Goal: Transaction & Acquisition: Obtain resource

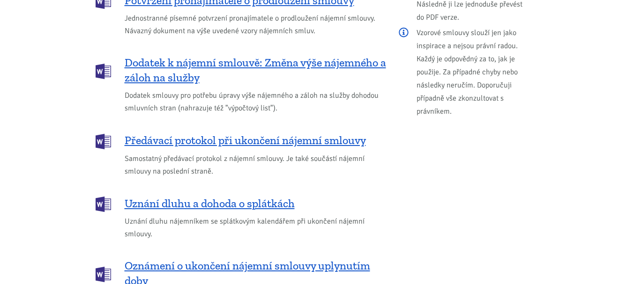
scroll to position [1171, 0]
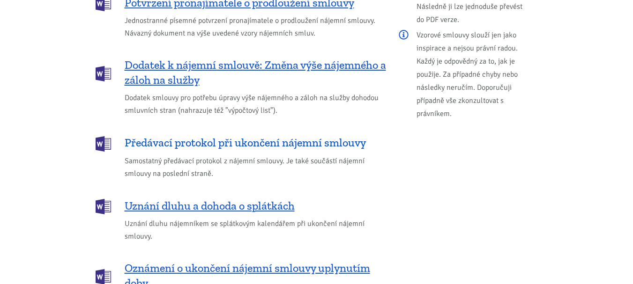
click at [170, 135] on span "Předávací protokol při ukončení nájemní smlouvy" at bounding box center [245, 142] width 241 height 15
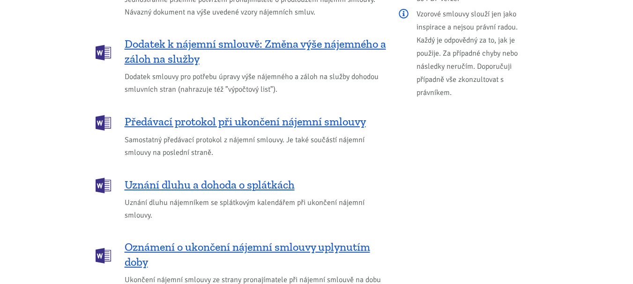
scroll to position [1190, 0]
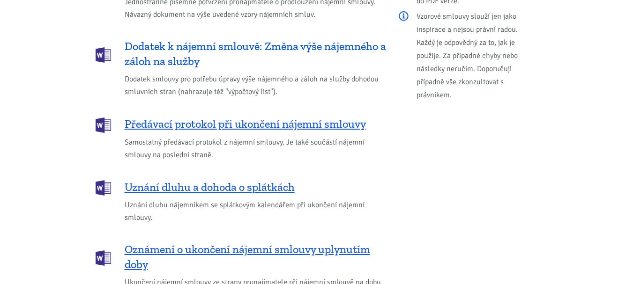
click at [163, 39] on span "Dodatek k nájemní smlouvě: Změna výše nájemného a záloh na služby" at bounding box center [255, 54] width 261 height 30
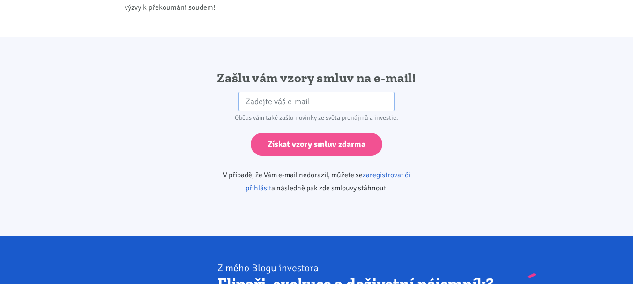
scroll to position [1554, 0]
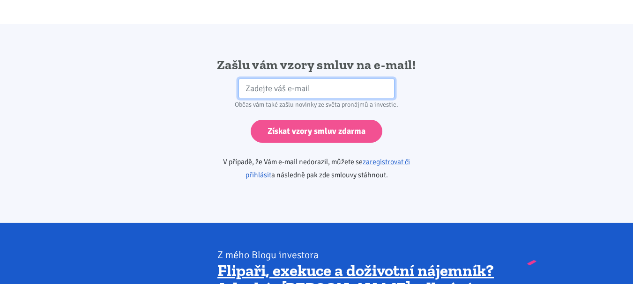
click at [302, 79] on input "email" at bounding box center [317, 89] width 156 height 20
type input "[EMAIL_ADDRESS][DOMAIN_NAME]"
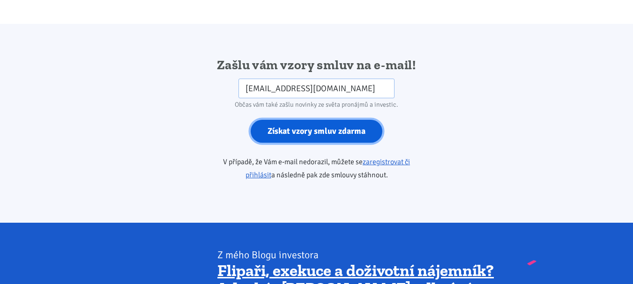
click at [309, 120] on input "Získat vzory smluv zdarma" at bounding box center [317, 131] width 132 height 23
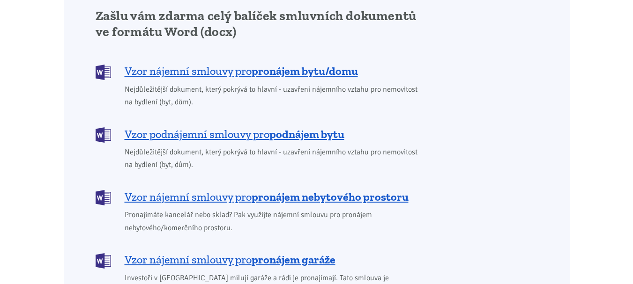
scroll to position [711, 0]
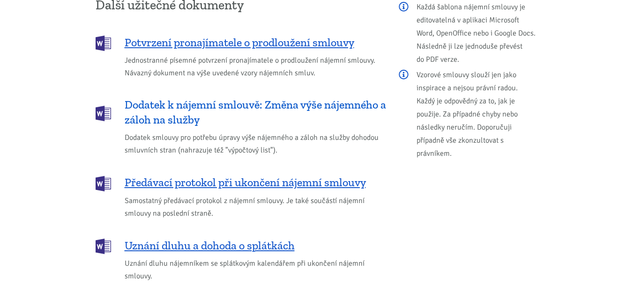
scroll to position [1171, 0]
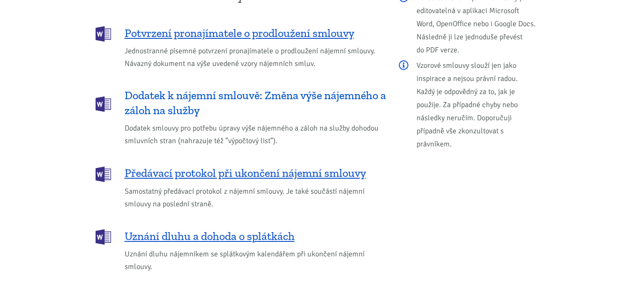
click at [197, 88] on span "Dodatek k nájemní smlouvě: Změna výše nájemného a záloh na služby" at bounding box center [255, 103] width 261 height 30
click at [196, 88] on span "Dodatek k nájemní smlouvě: Změna výše nájemného a záloh na služby" at bounding box center [255, 103] width 261 height 30
